Goal: Download file/media

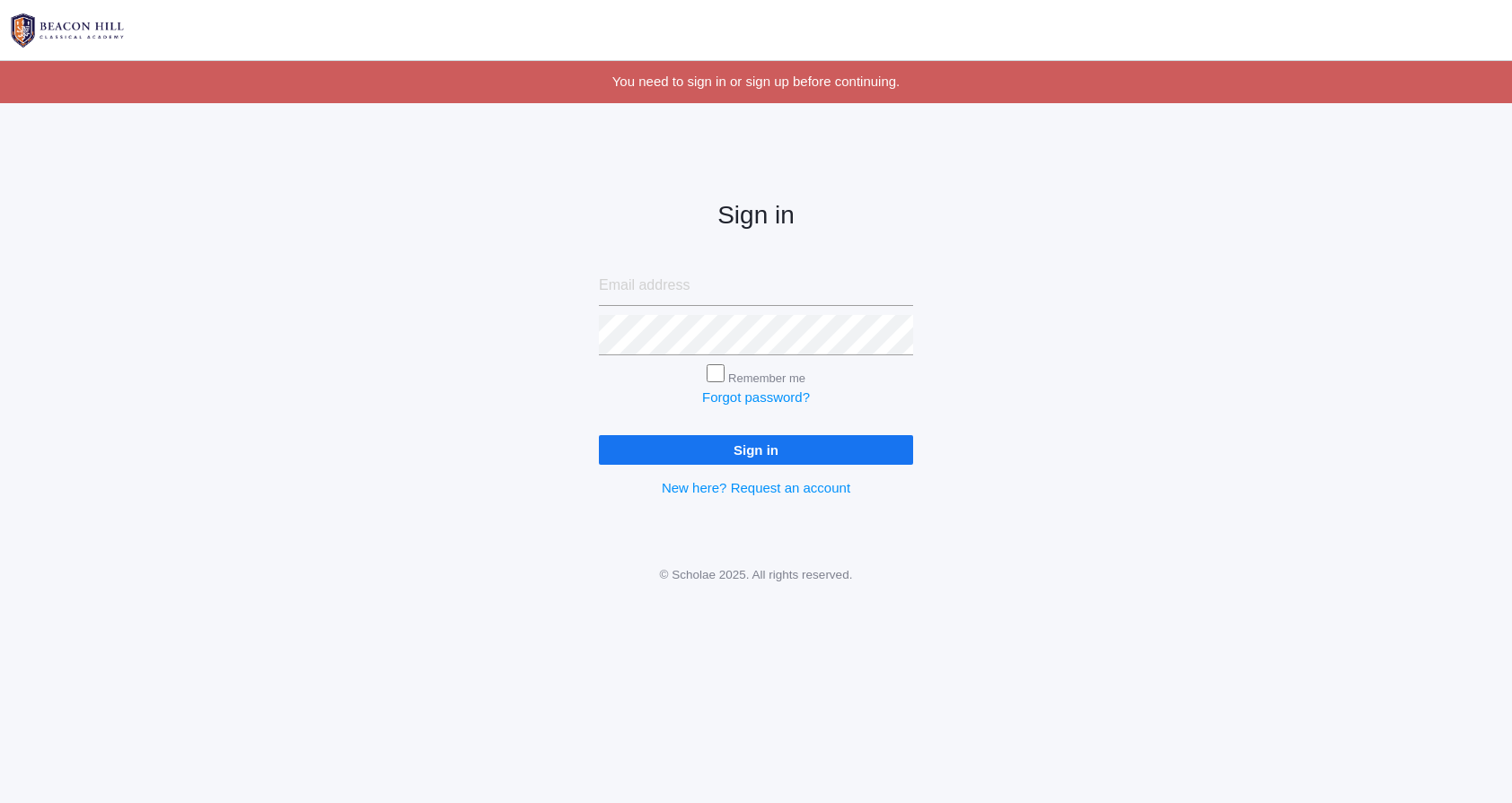
click at [716, 284] on input "email" at bounding box center [756, 286] width 314 height 40
type input "[EMAIL_ADDRESS][DOMAIN_NAME]"
click at [599, 436] on input "Sign in" at bounding box center [756, 450] width 314 height 30
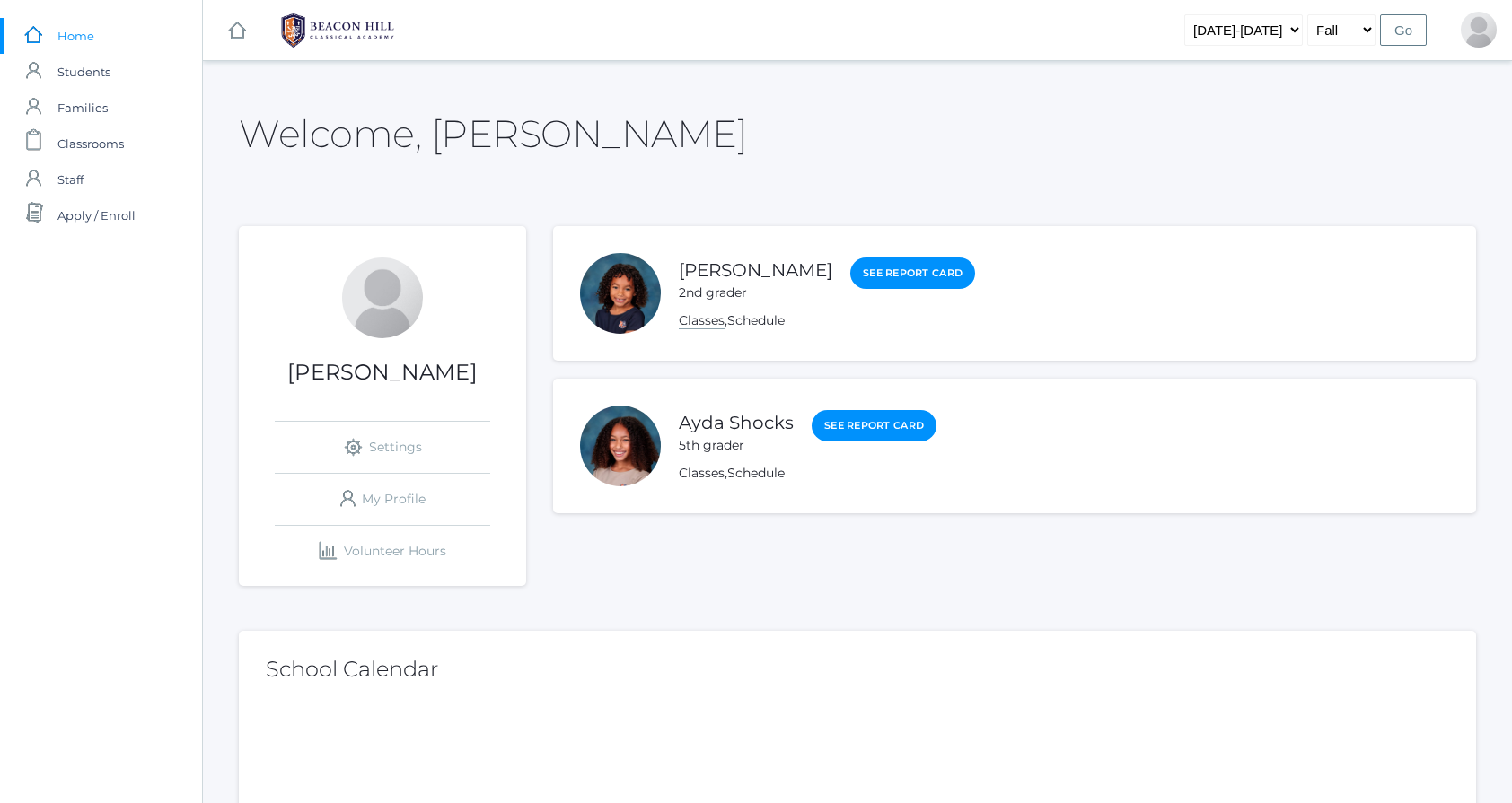
click at [706, 322] on link "Classes" at bounding box center [701, 321] width 45 height 17
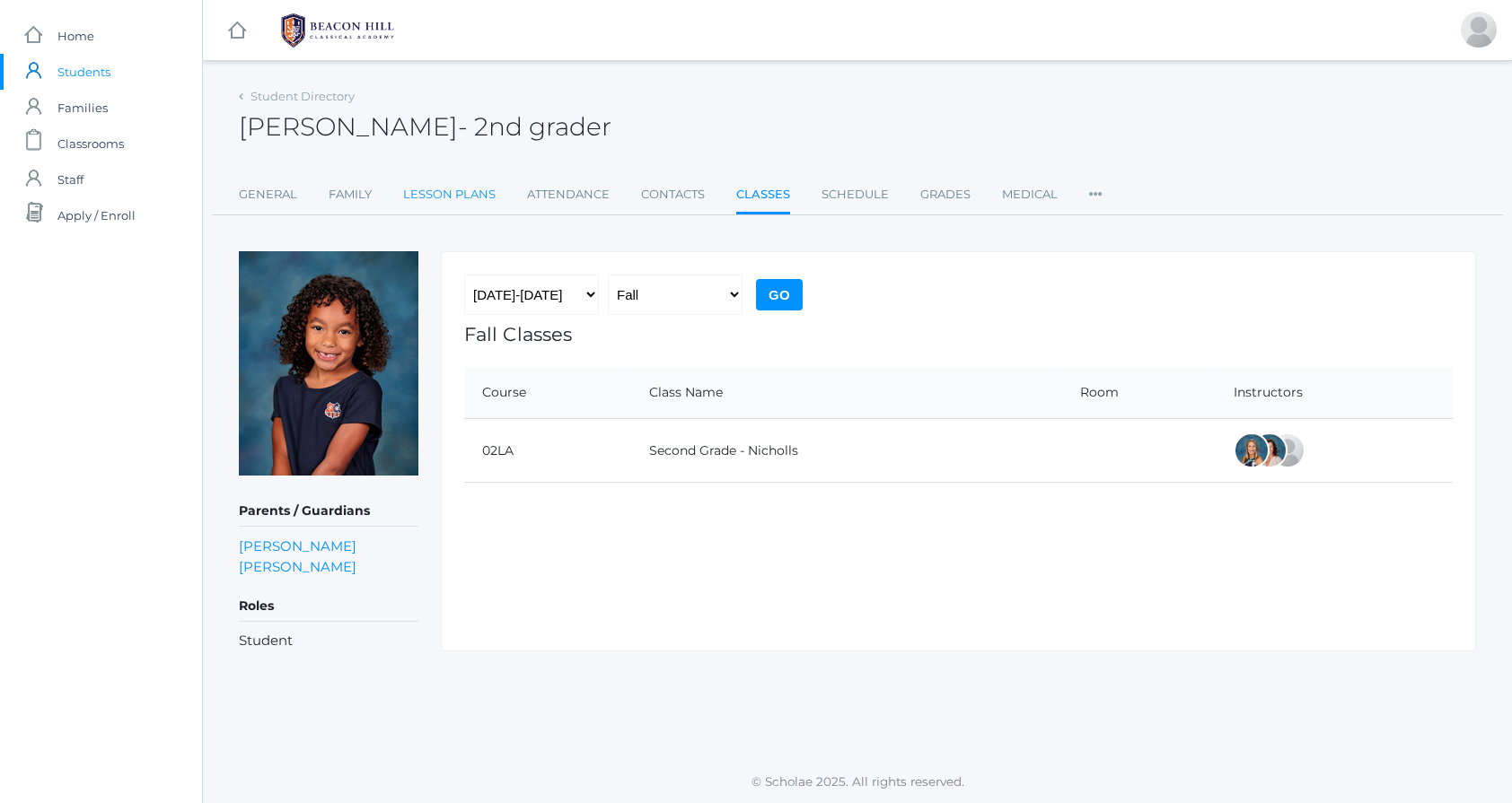
click at [460, 198] on link "Lesson Plans" at bounding box center [449, 194] width 93 height 36
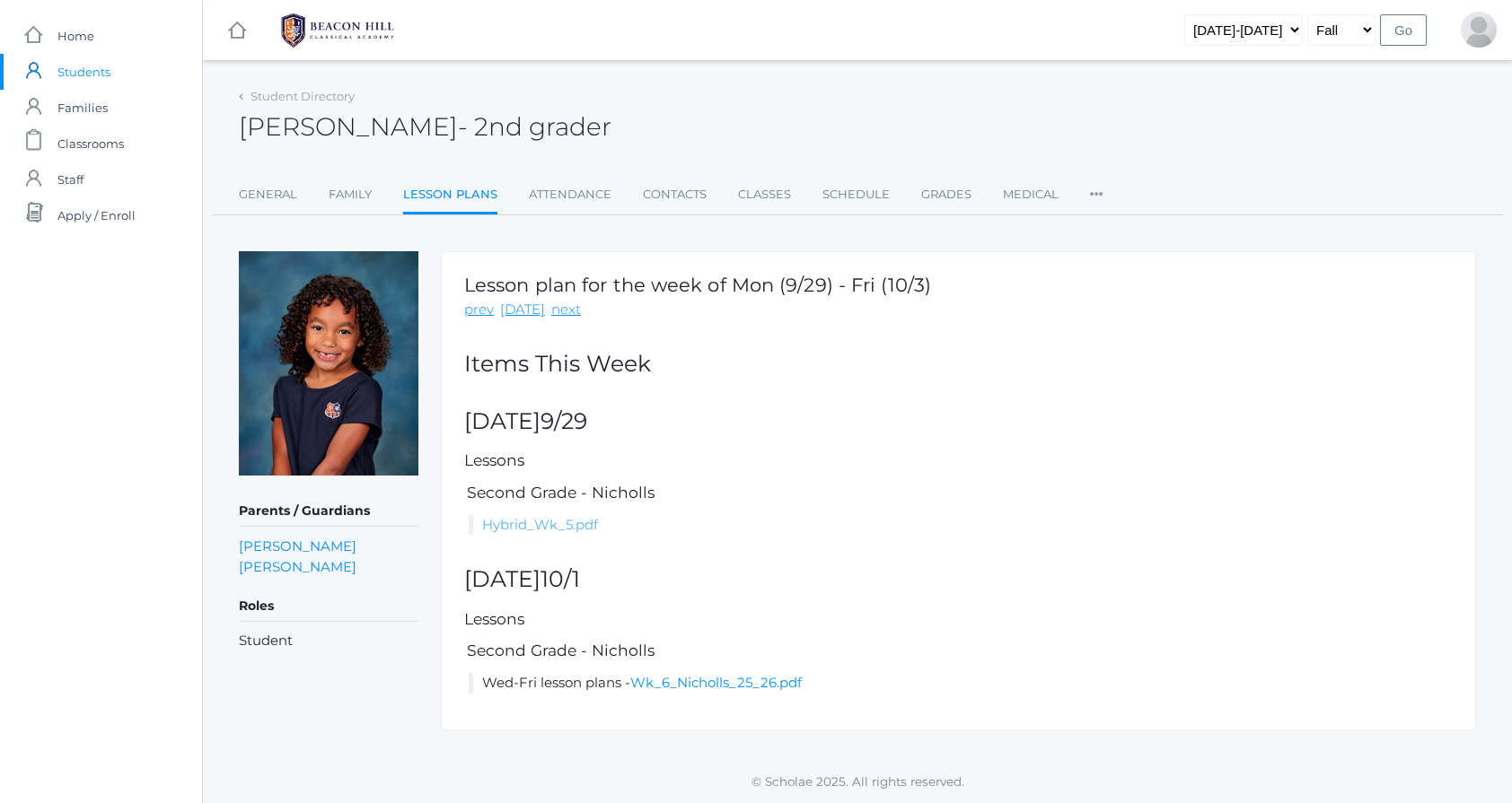
click at [567, 528] on link "Hybrid_Wk_5.pdf" at bounding box center [540, 524] width 116 height 17
